Goal: Navigation & Orientation: Find specific page/section

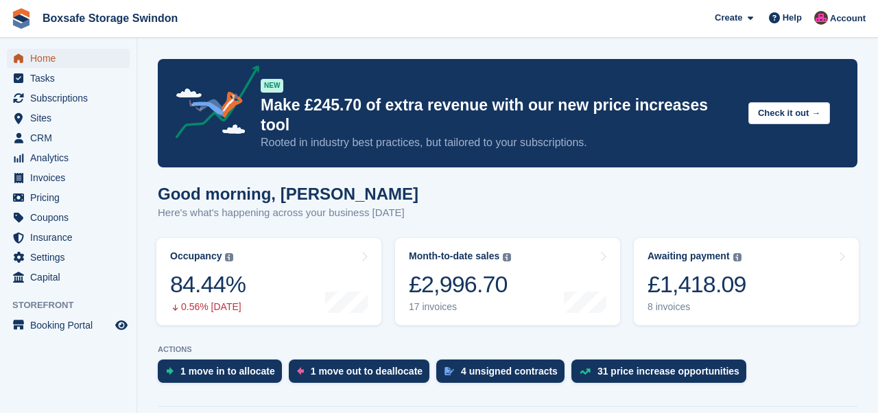
click at [45, 54] on span "Home" at bounding box center [71, 58] width 82 height 19
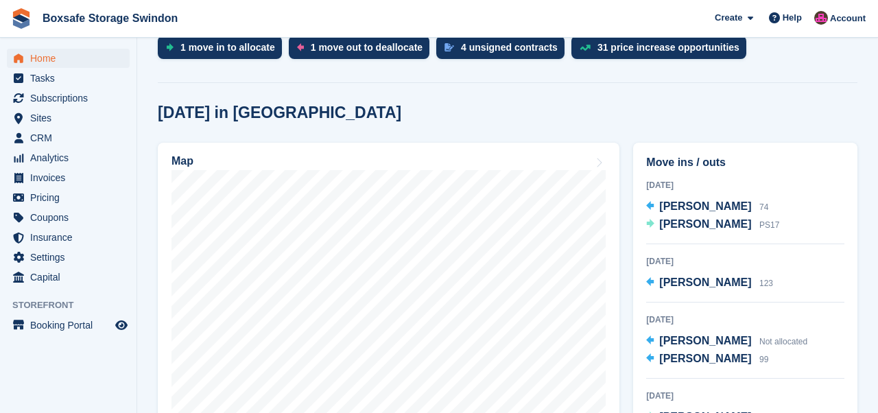
scroll to position [333, 0]
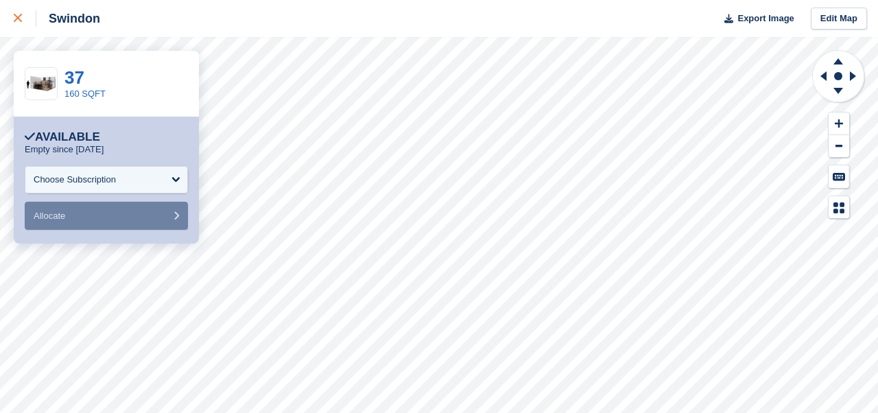
click at [22, 20] on div at bounding box center [25, 18] width 23 height 16
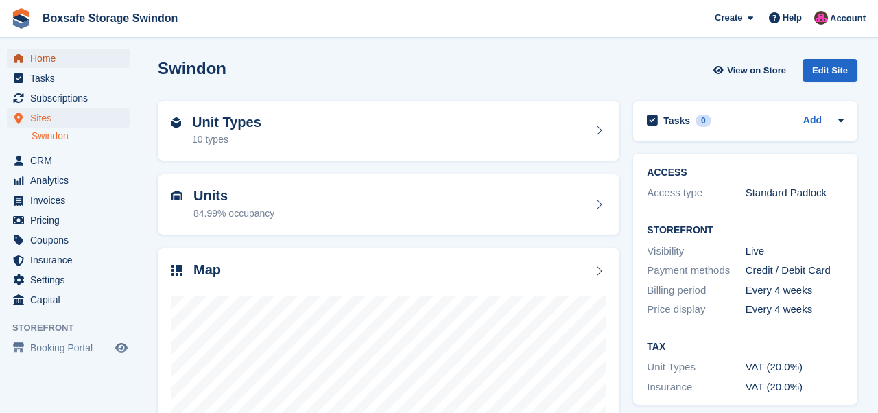
click at [45, 58] on span "Home" at bounding box center [71, 58] width 82 height 19
